Goal: Find specific page/section: Find specific page/section

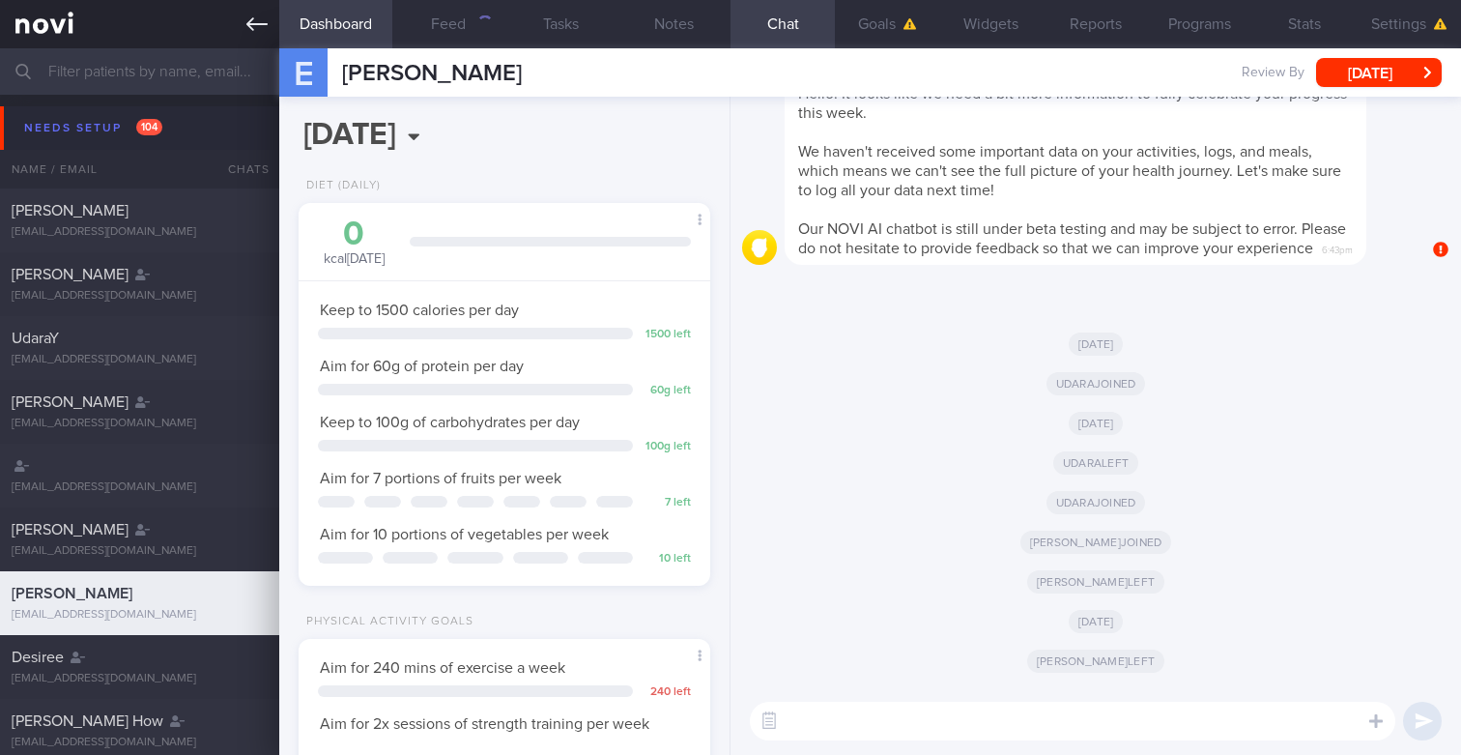
click at [257, 13] on link at bounding box center [139, 24] width 279 height 48
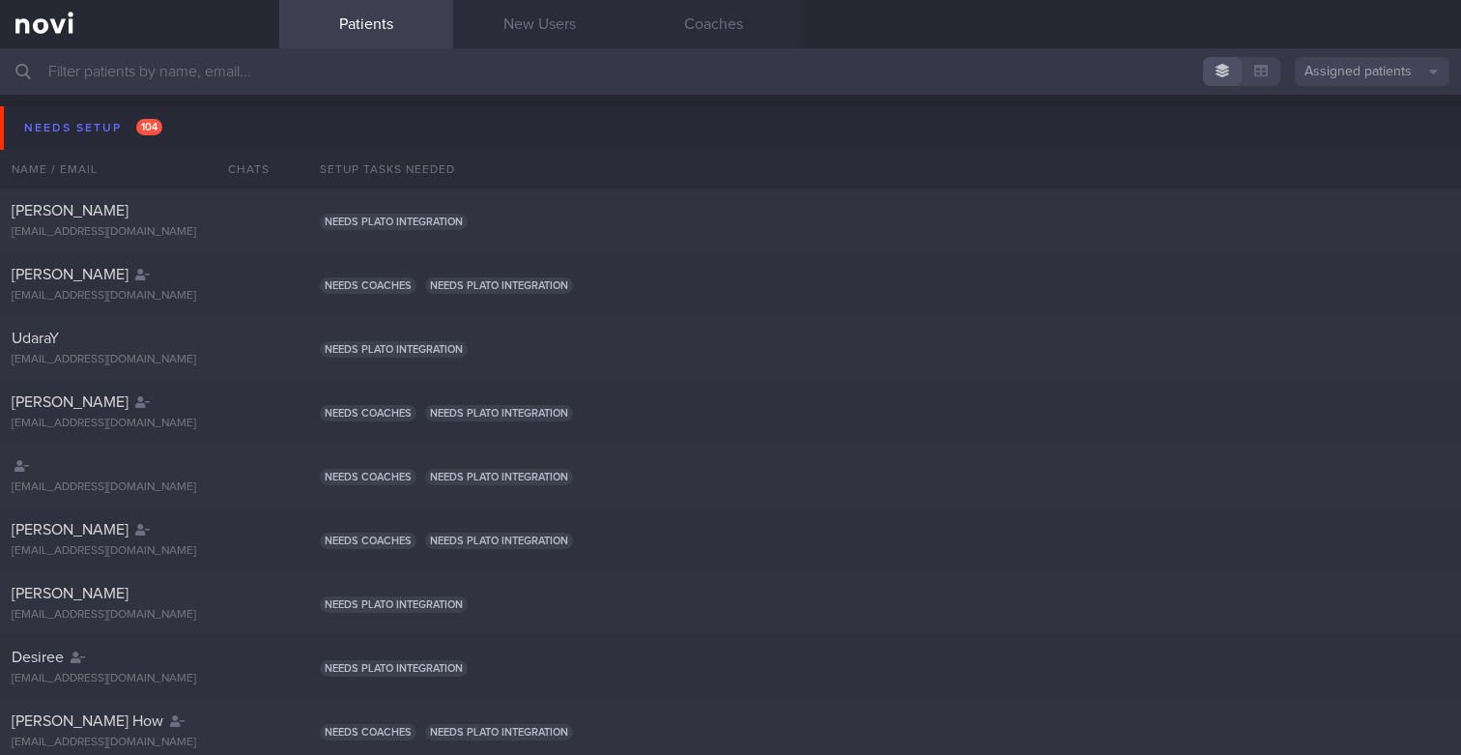
click at [1335, 69] on button "Assigned patients" at bounding box center [1372, 71] width 155 height 29
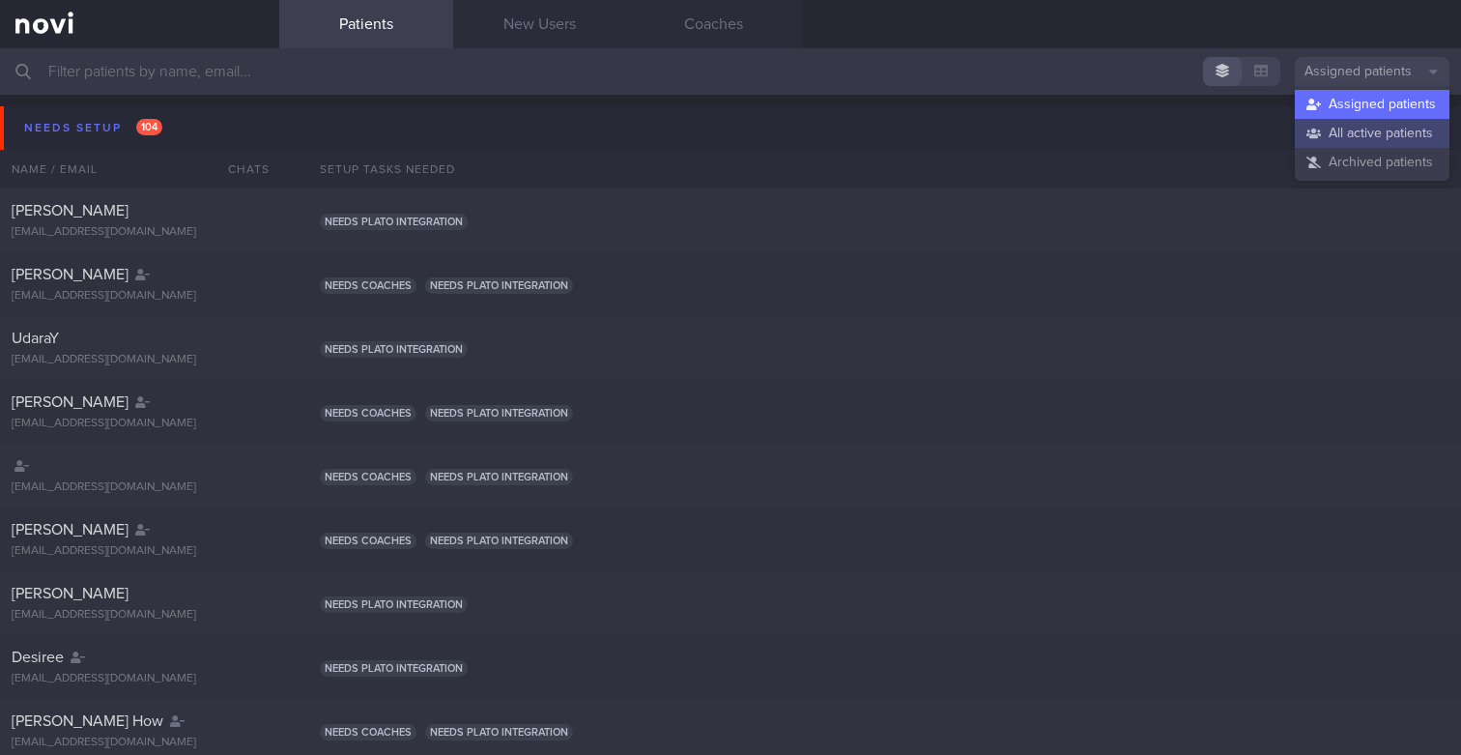
click at [1335, 137] on button "All active patients" at bounding box center [1372, 133] width 155 height 29
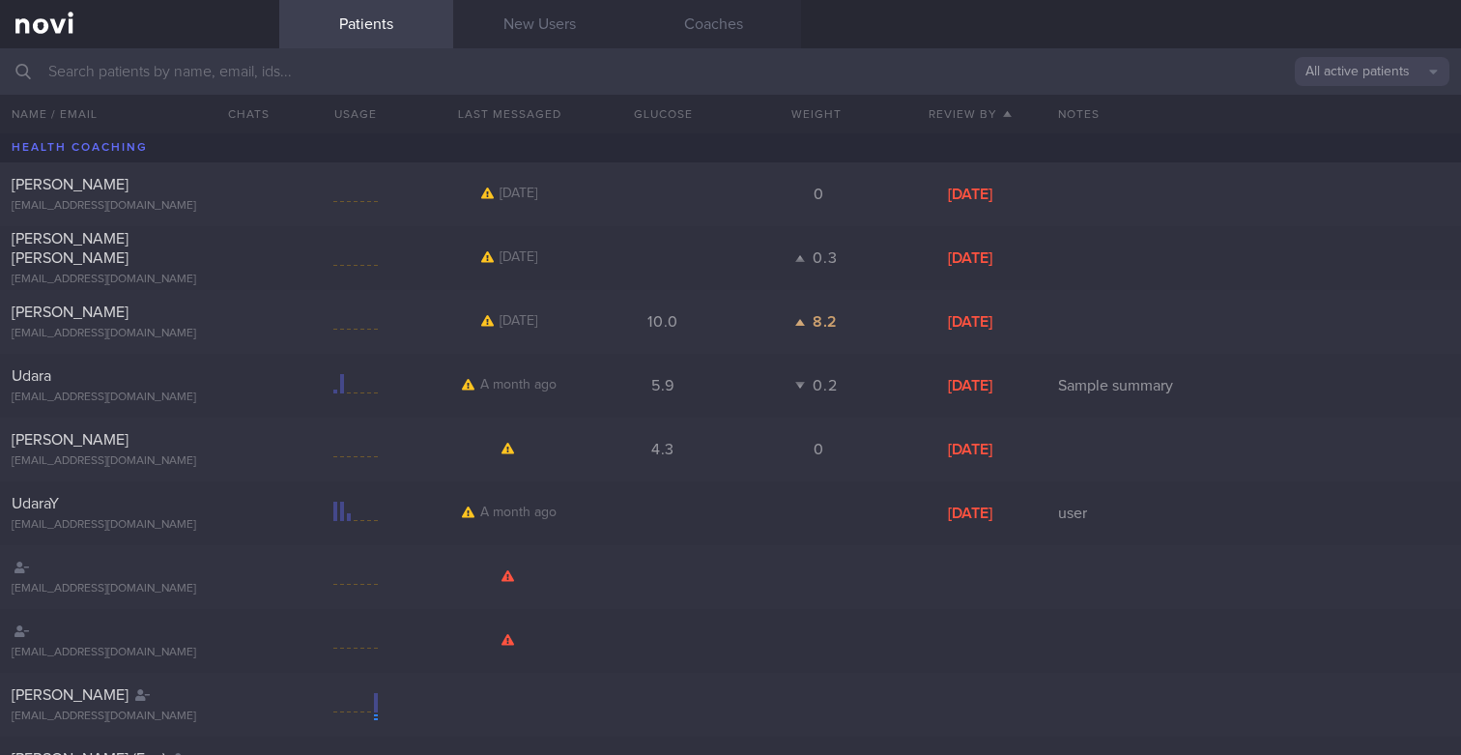
click at [786, 73] on input "text" at bounding box center [730, 71] width 1461 height 46
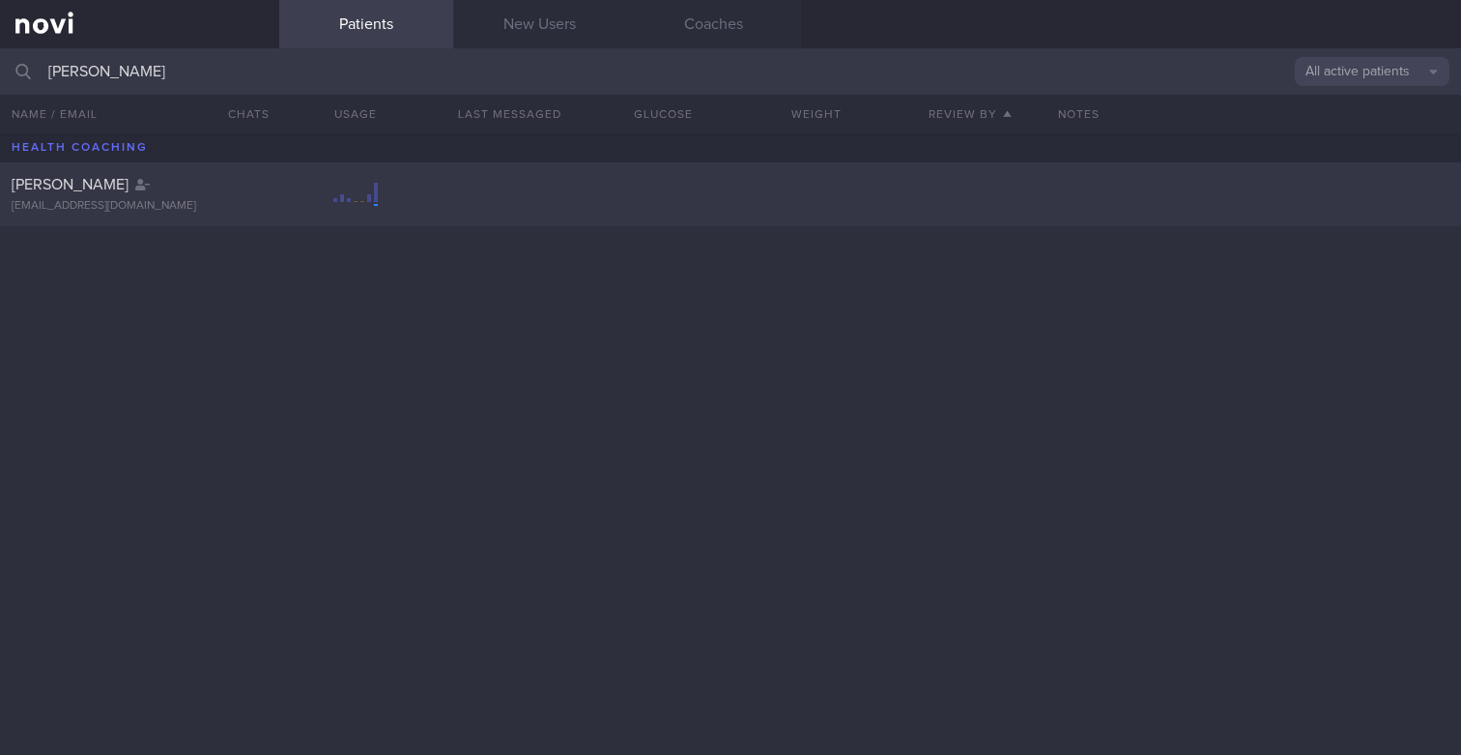
type input "[PERSON_NAME]"
click at [218, 187] on div "[PERSON_NAME]" at bounding box center [137, 184] width 251 height 19
select select "9"
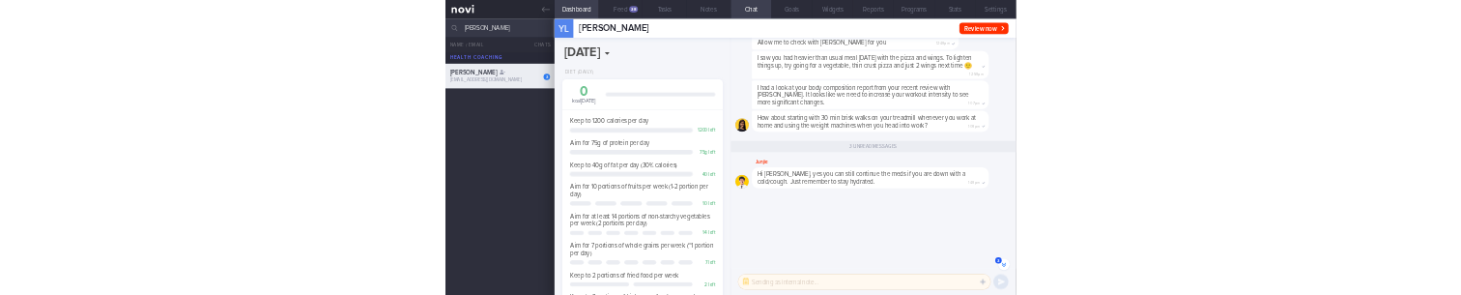
scroll to position [-415, 0]
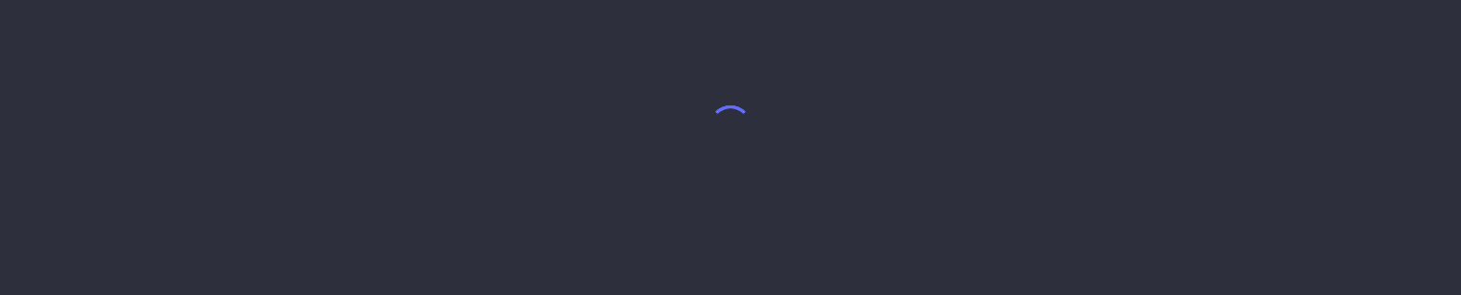
select select "9"
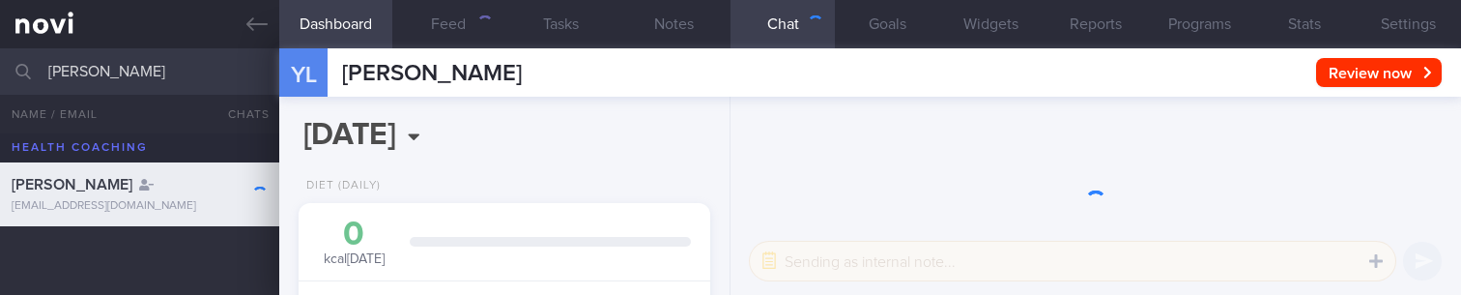
scroll to position [216, 377]
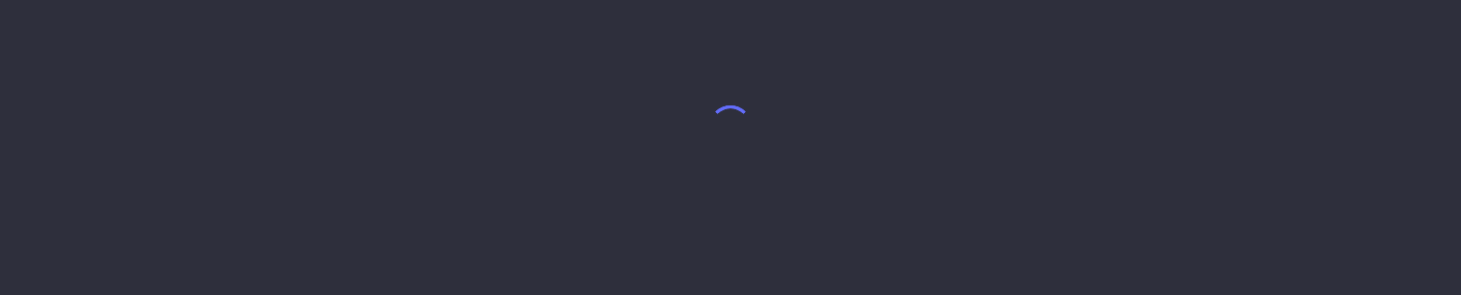
select select "9"
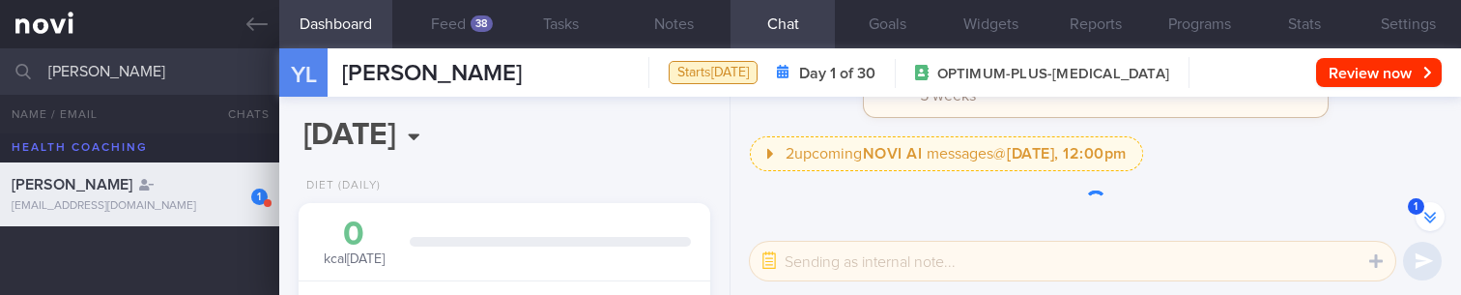
scroll to position [-72, 0]
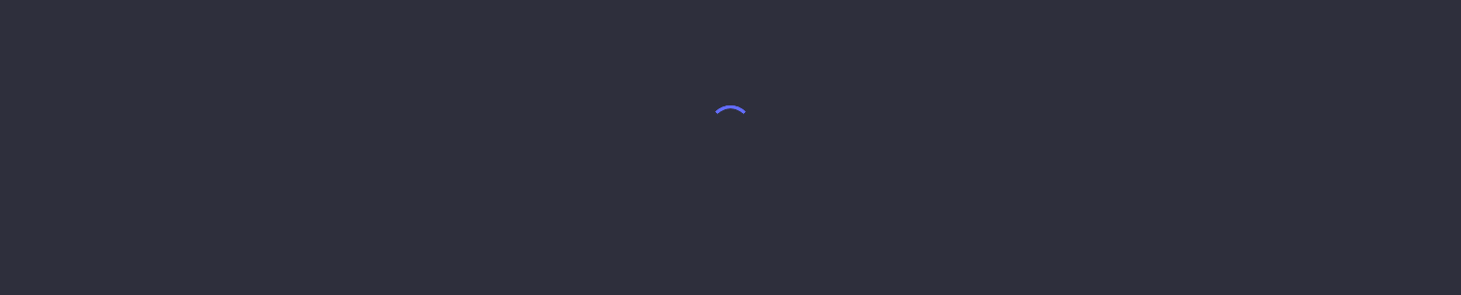
select select "9"
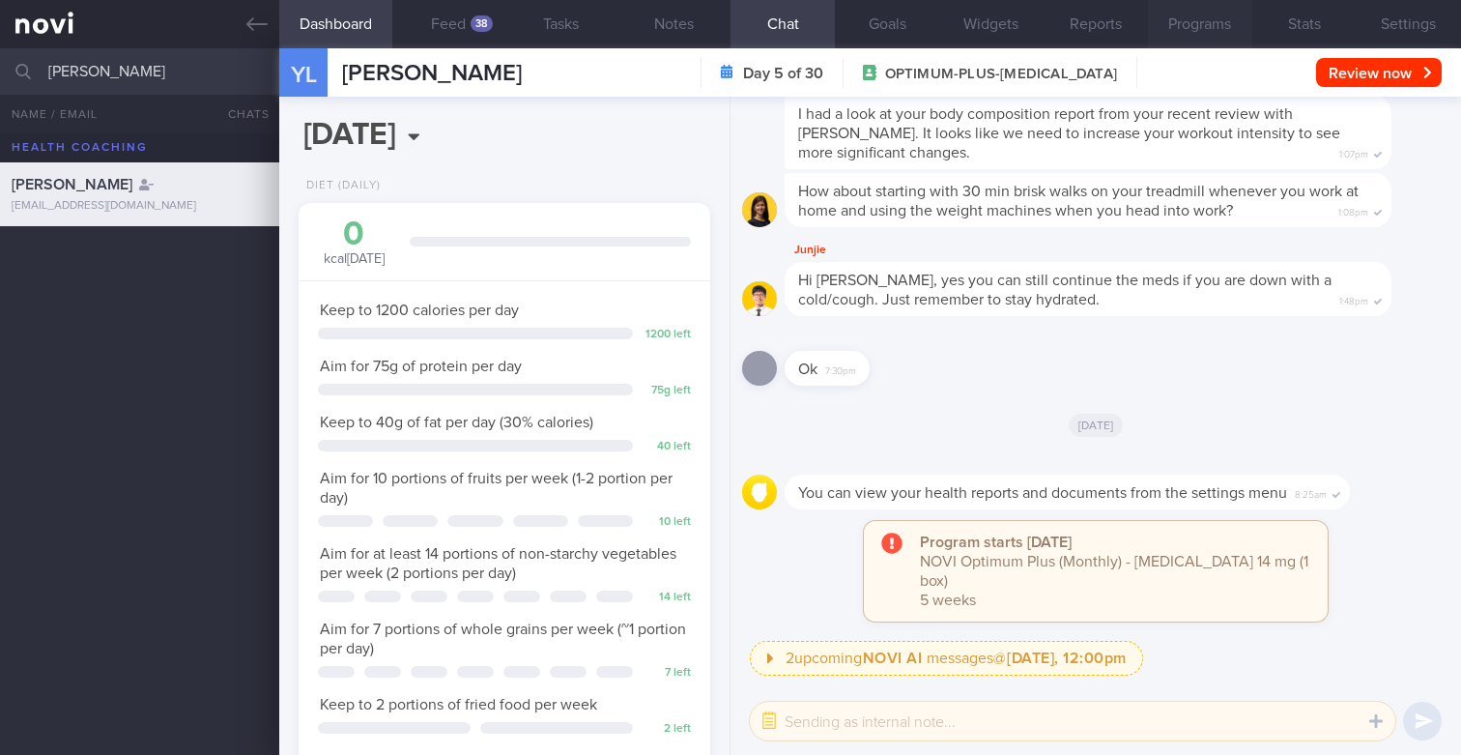
click at [1186, 29] on button "Programs" at bounding box center [1200, 24] width 104 height 48
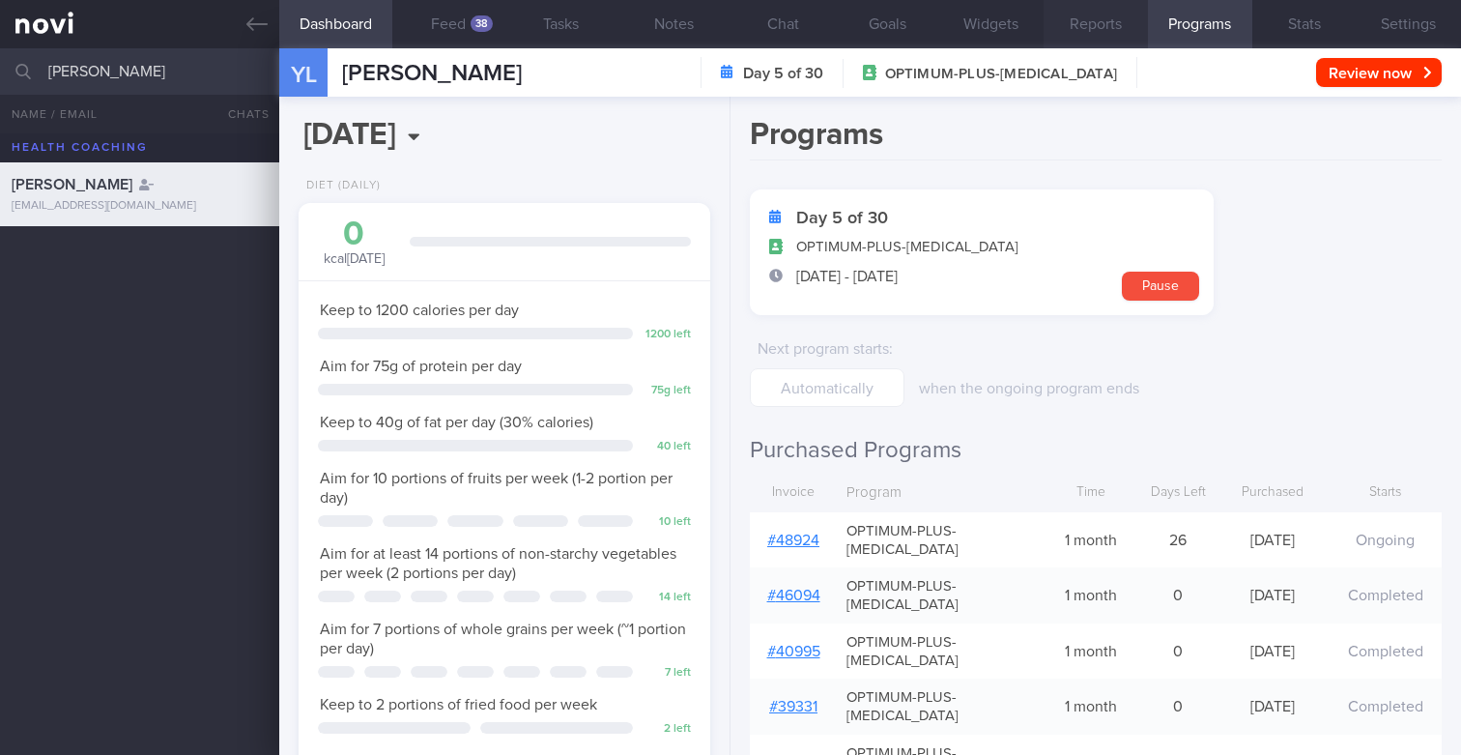
click at [1064, 23] on button "Reports" at bounding box center [1096, 24] width 104 height 48
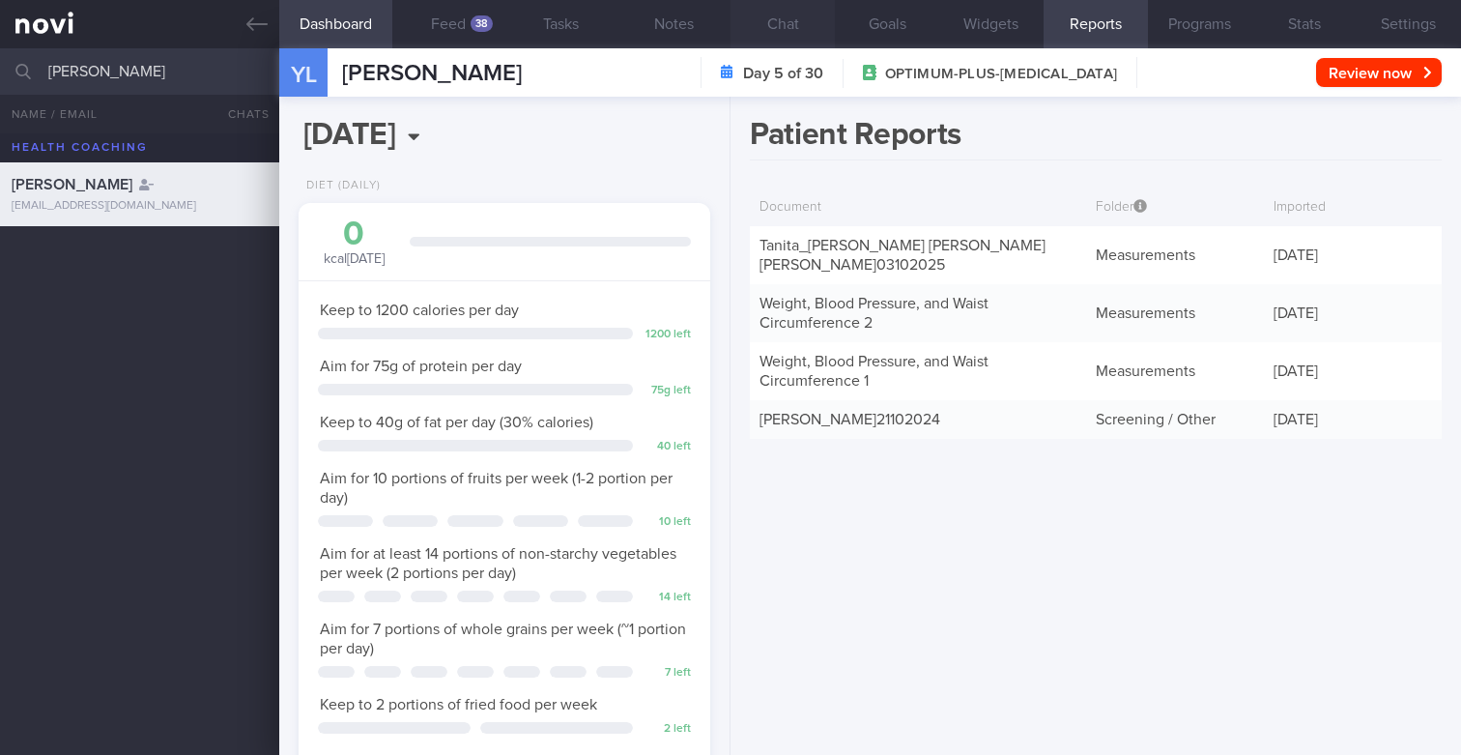
click at [775, 34] on button "Chat" at bounding box center [783, 24] width 104 height 48
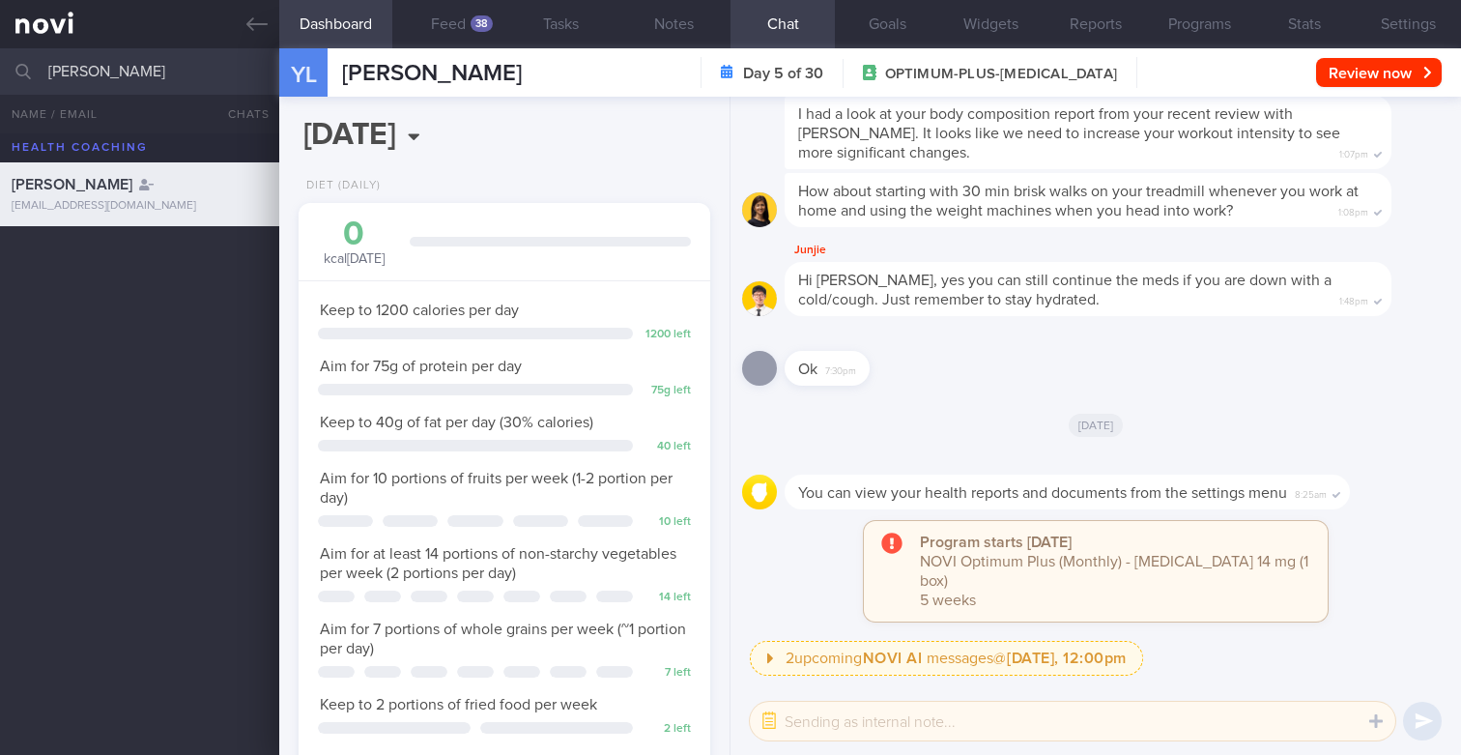
click at [201, 67] on input "[PERSON_NAME]" at bounding box center [730, 71] width 1461 height 46
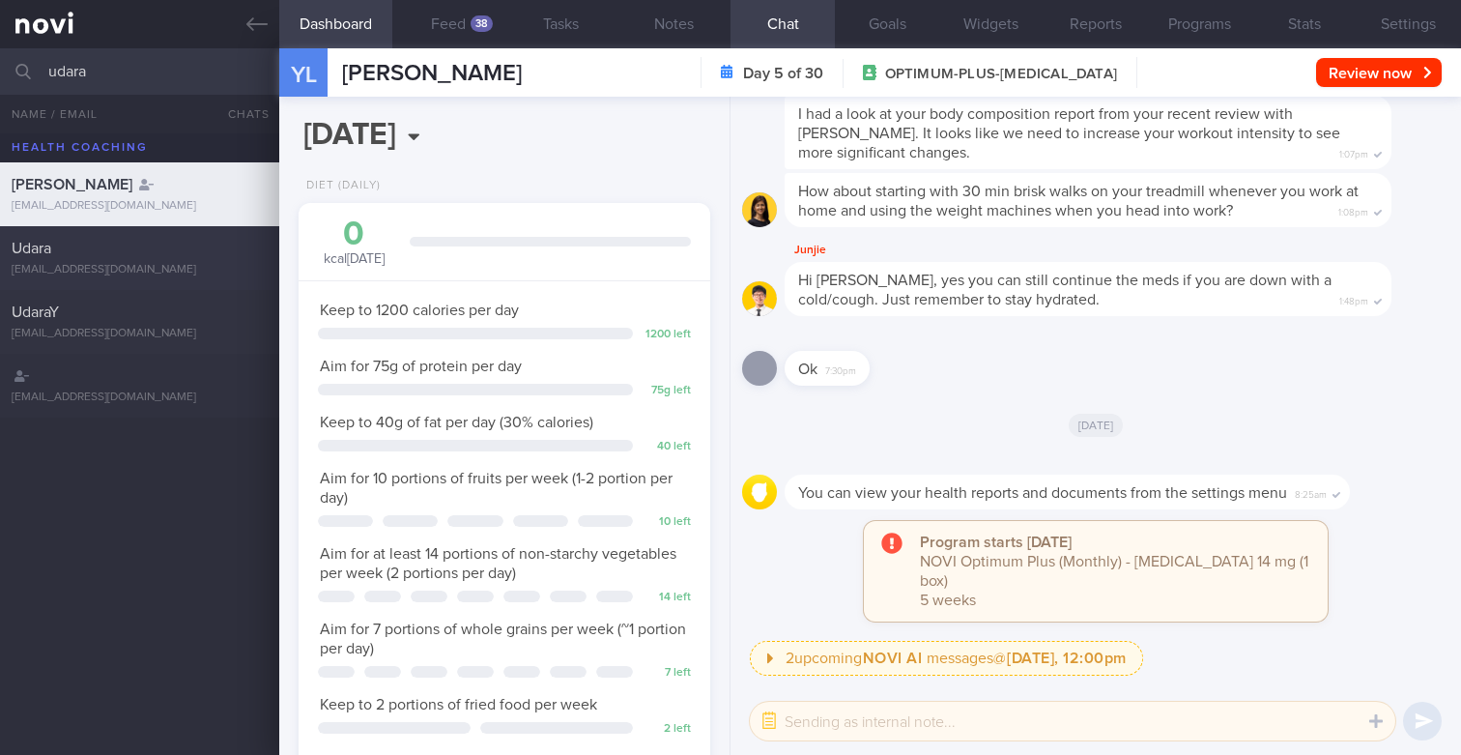
type input "udara"
click at [154, 256] on div "Udara" at bounding box center [137, 248] width 251 height 19
type input "Sample summary"
select select "4"
